Goal: Use online tool/utility

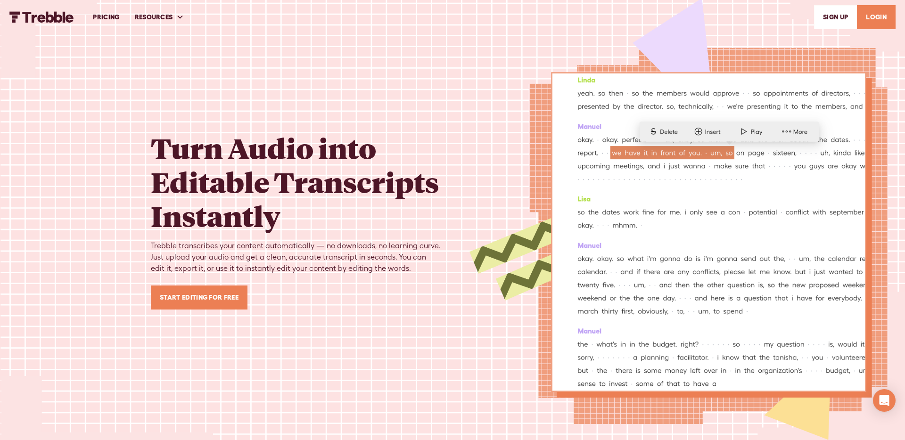
scroll to position [1432, 0]
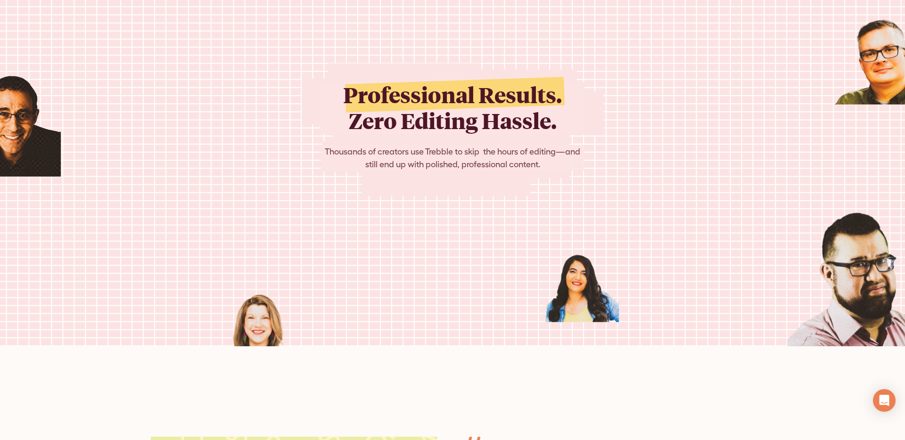
scroll to position [1800, 0]
